Goal: Task Accomplishment & Management: Manage account settings

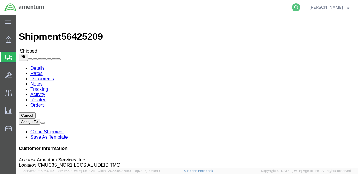
click at [300, 7] on icon at bounding box center [296, 7] width 8 height 8
click at [206, 7] on input "search" at bounding box center [203, 7] width 178 height 14
paste input "DCO-25224-166690"
type input "DCO-25224-166690"
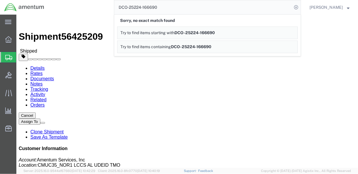
click at [213, 6] on input "DCO-25224-166690" at bounding box center [203, 7] width 178 height 14
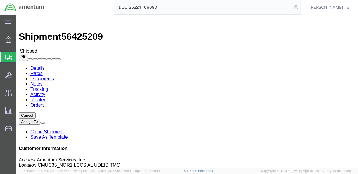
click at [300, 8] on icon at bounding box center [296, 7] width 8 height 8
click at [300, 7] on icon at bounding box center [296, 7] width 8 height 8
paste input "DCO-25224-166690"
type input "DCO-25224-166690"
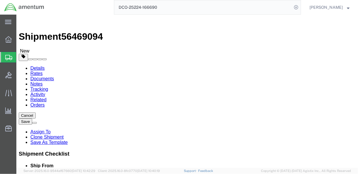
select select "42657"
select select
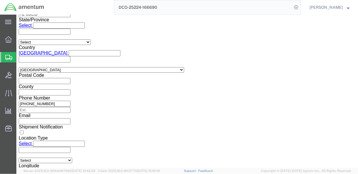
scroll to position [426, 0]
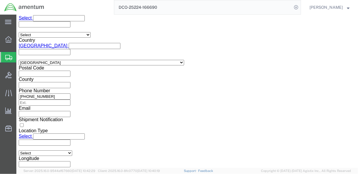
click button "Continue"
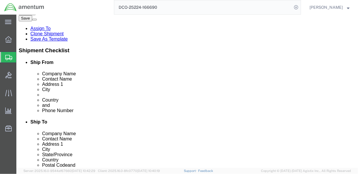
scroll to position [136, 0]
click div "Rate Shipment"
click button "Rate Shipment"
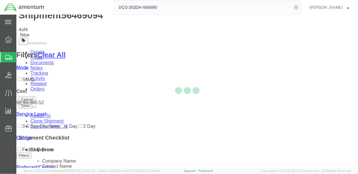
scroll to position [103, 0]
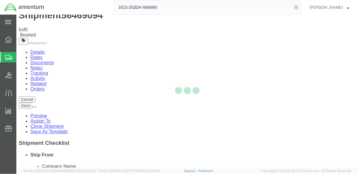
scroll to position [0, 0]
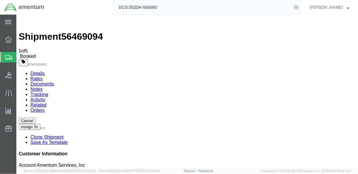
click at [39, 71] on link "Details" at bounding box center [37, 73] width 14 height 5
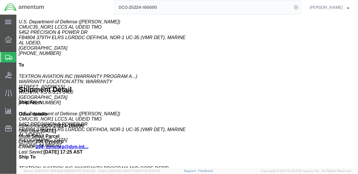
scroll to position [209, 0]
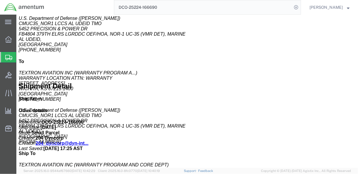
click span "button"
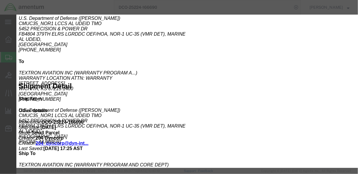
drag, startPoint x: 115, startPoint y: 65, endPoint x: 48, endPoint y: 58, distance: 67.4
click div "Product Name IND-42A DME INDICATOR Pieces 1.00 Select Bag Barrels 100Board Feet…"
type input "31,921.07"
click button "Save & Close"
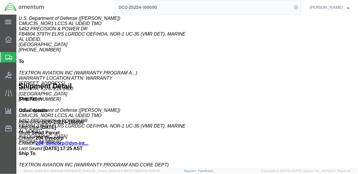
click link "Documents"
